Goal: Transaction & Acquisition: Purchase product/service

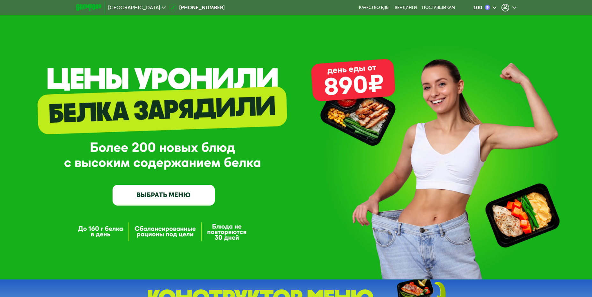
click at [507, 7] on icon at bounding box center [505, 8] width 8 height 8
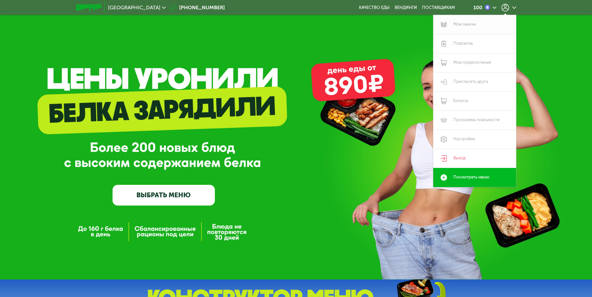
click at [475, 16] on link "Мои заказы" at bounding box center [474, 24] width 83 height 19
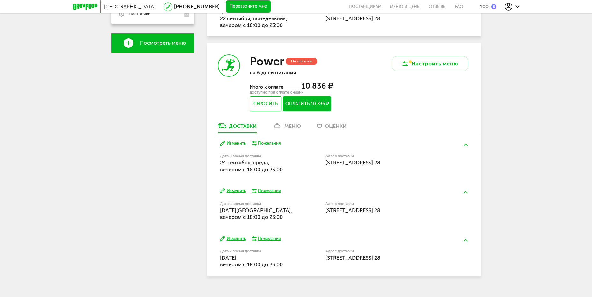
scroll to position [223, 0]
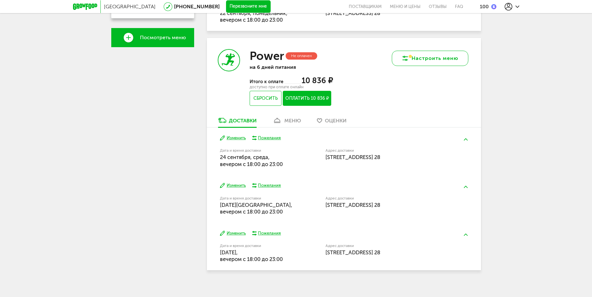
click at [425, 54] on button "Настроить меню" at bounding box center [430, 58] width 76 height 15
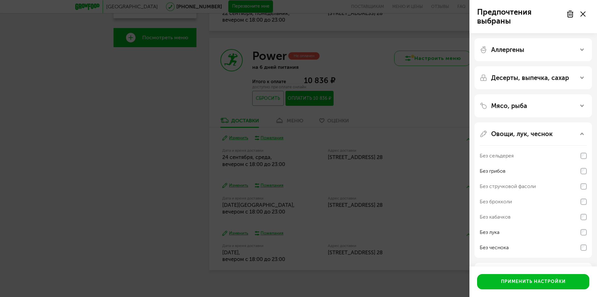
click at [425, 54] on div "Предпочтения выбраны Аллергены Десерты, выпечка, сахар Мясо, рыба Овощи, лук, ч…" at bounding box center [298, 148] width 597 height 297
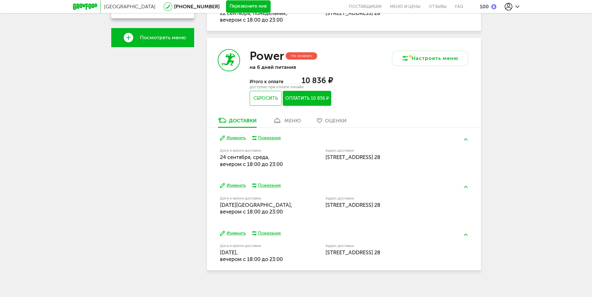
click at [307, 94] on button "Оплатить 10 836 ₽" at bounding box center [307, 98] width 48 height 15
click at [261, 99] on button "Сбросить" at bounding box center [266, 98] width 32 height 15
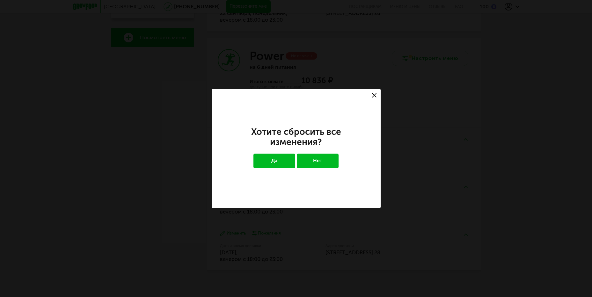
click at [283, 161] on button "Да" at bounding box center [274, 161] width 42 height 15
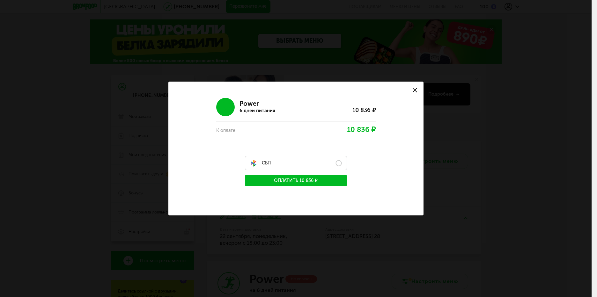
click at [305, 164] on label "СБП" at bounding box center [296, 163] width 102 height 14
click at [339, 162] on label "СБП" at bounding box center [296, 163] width 102 height 14
click at [415, 88] on icon at bounding box center [414, 90] width 4 height 4
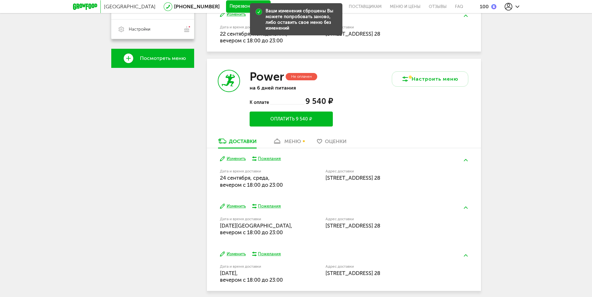
scroll to position [191, 0]
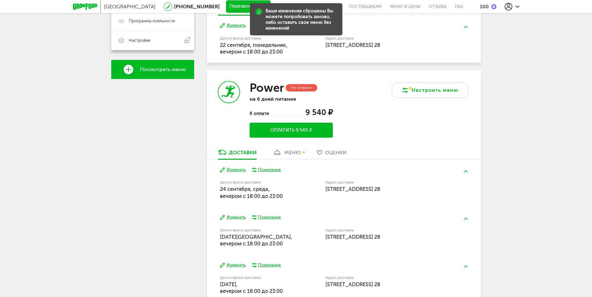
click at [287, 130] on button "Оплатить 9 540 ₽" at bounding box center [291, 130] width 83 height 15
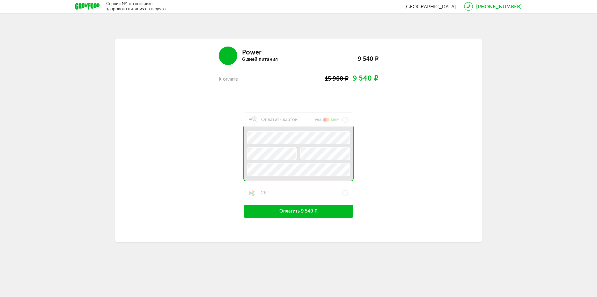
drag, startPoint x: 358, startPoint y: 187, endPoint x: 361, endPoint y: 182, distance: 5.9
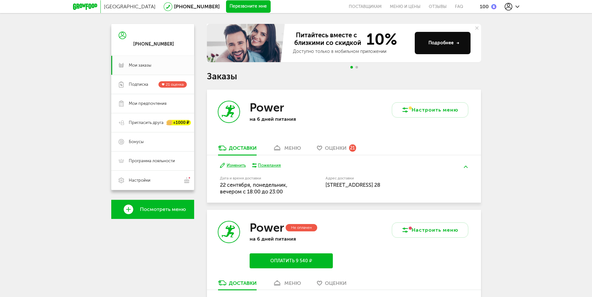
scroll to position [46, 0]
